Goal: Task Accomplishment & Management: Manage account settings

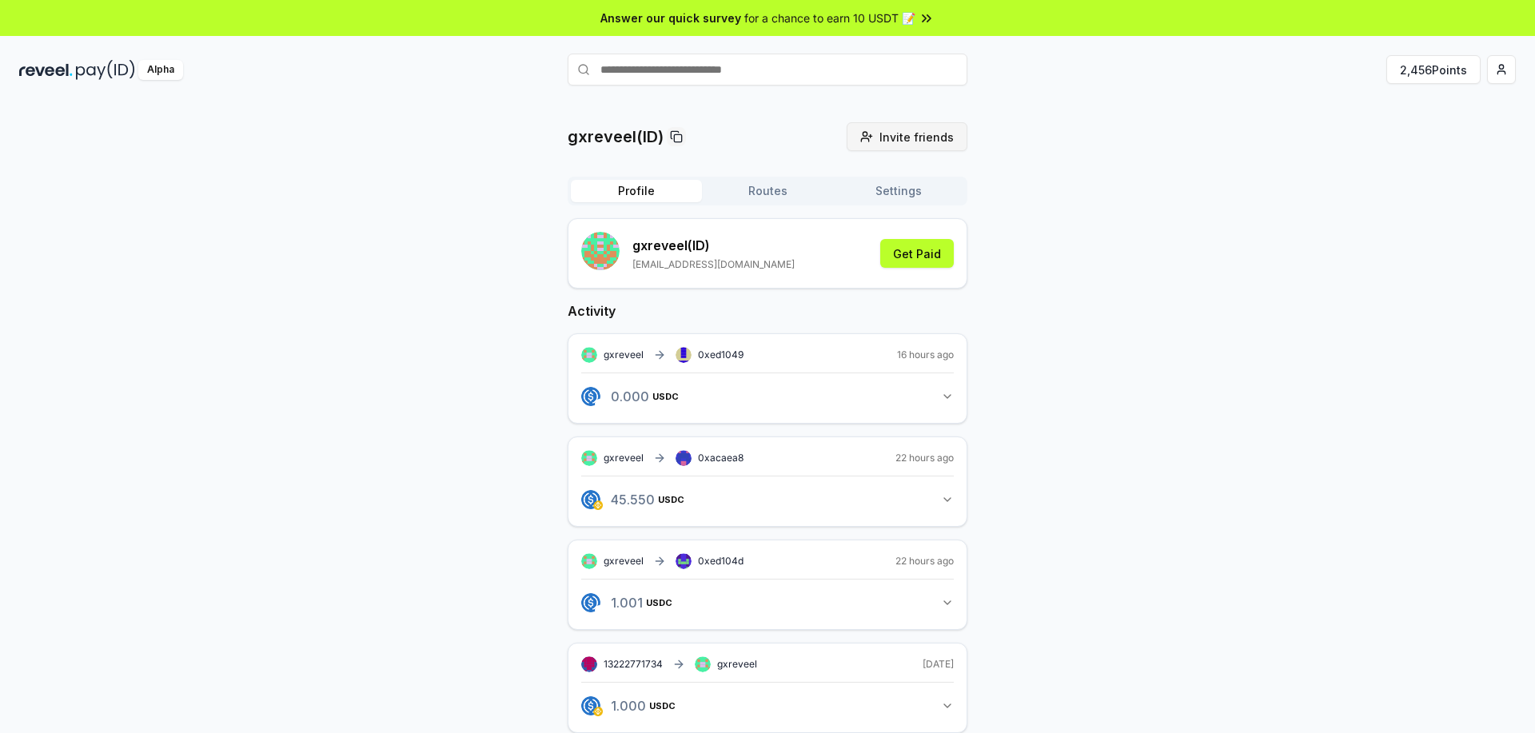
click at [915, 134] on span "Invite friends" at bounding box center [916, 137] width 74 height 17
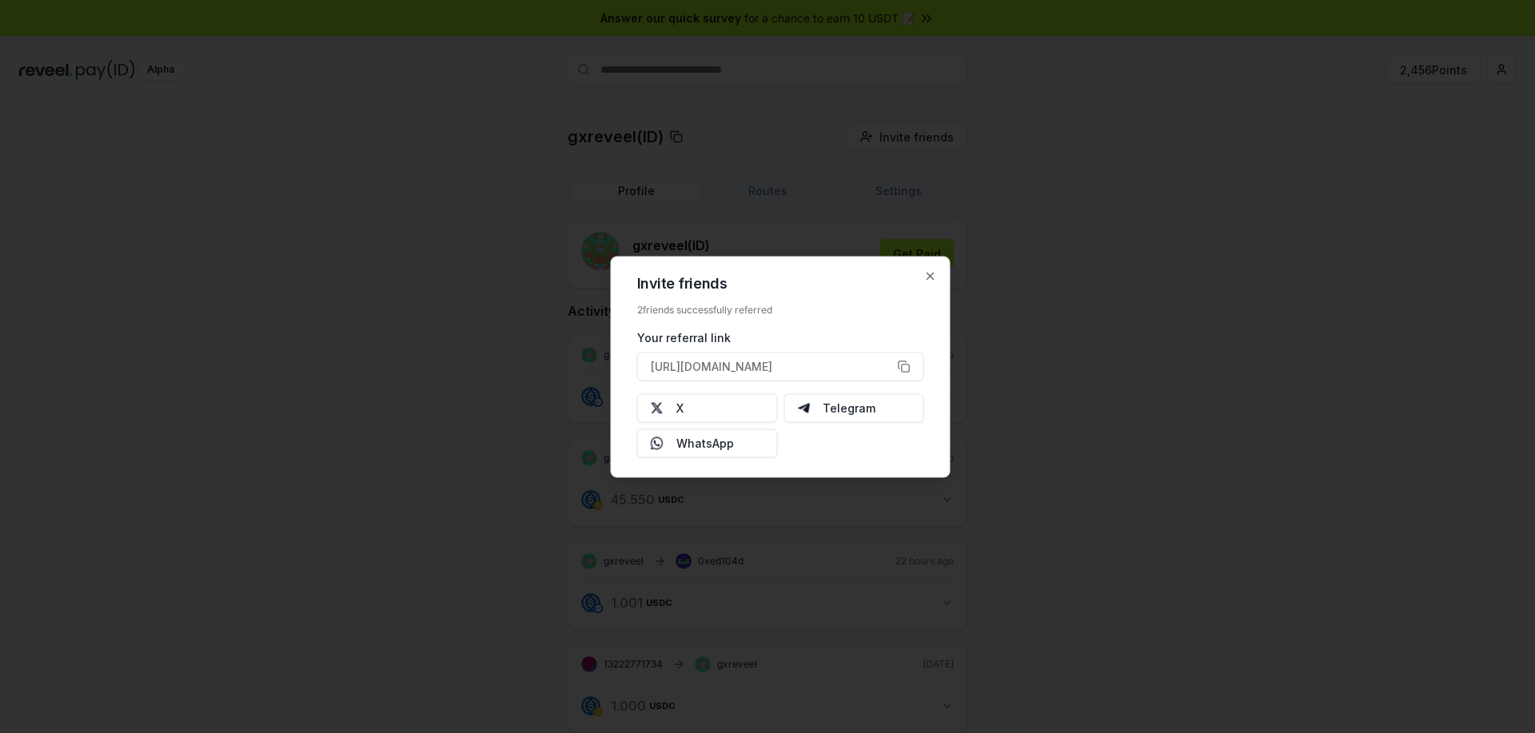
click at [484, 242] on div at bounding box center [767, 366] width 1535 height 733
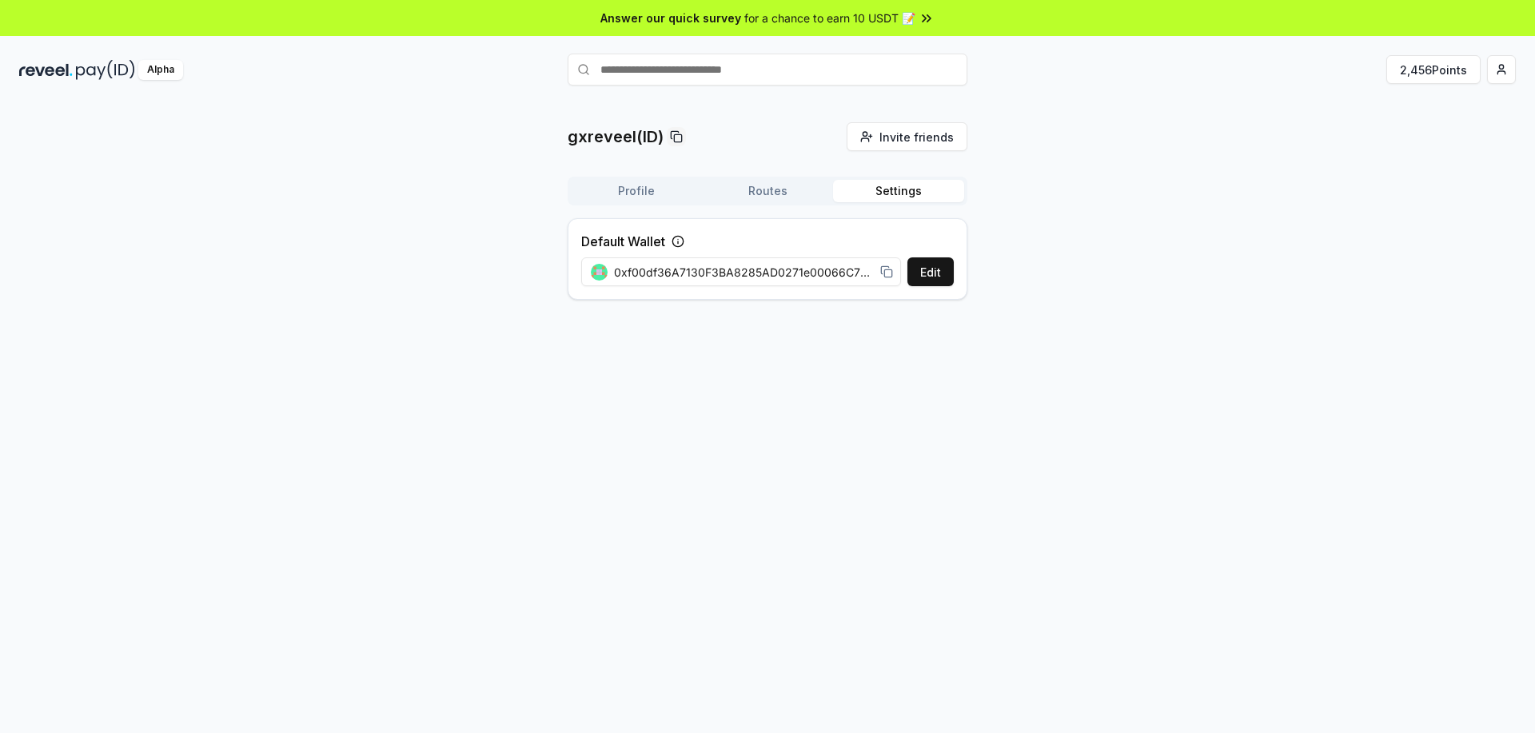
click at [935, 191] on button "Settings" at bounding box center [898, 191] width 131 height 22
click at [649, 193] on button "Profile" at bounding box center [636, 191] width 131 height 22
